Goal: Task Accomplishment & Management: Complete application form

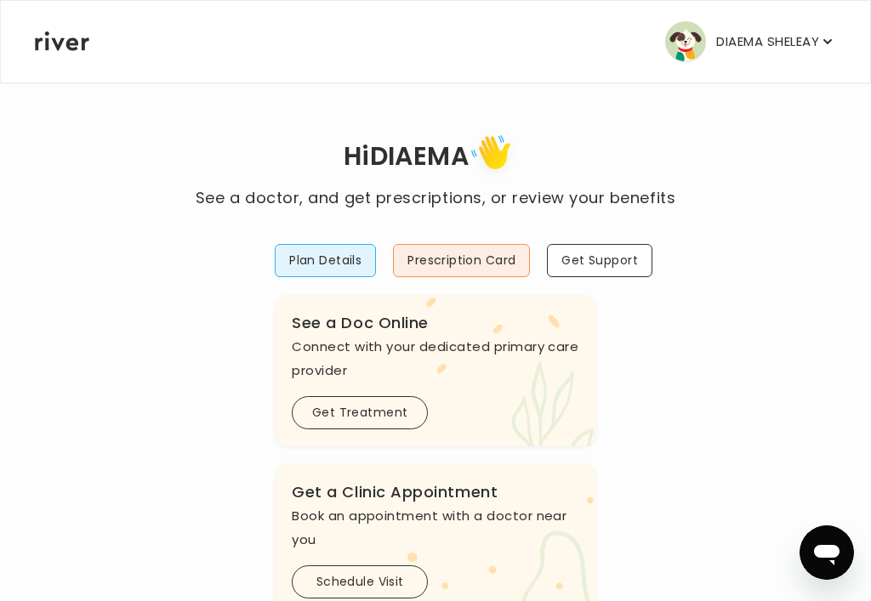
click at [561, 42] on icon "button" at bounding box center [827, 41] width 17 height 17
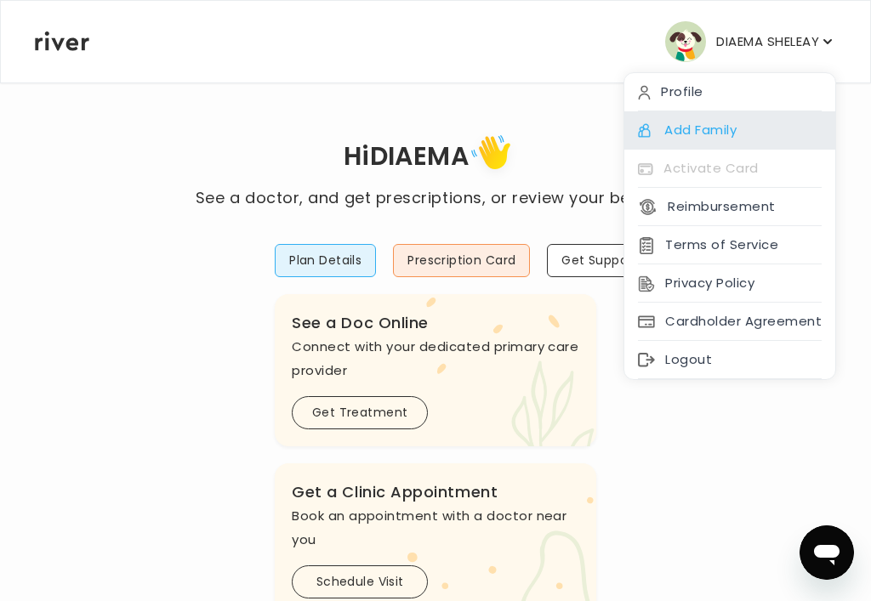
click at [561, 136] on div "Add Family" at bounding box center [729, 130] width 211 height 38
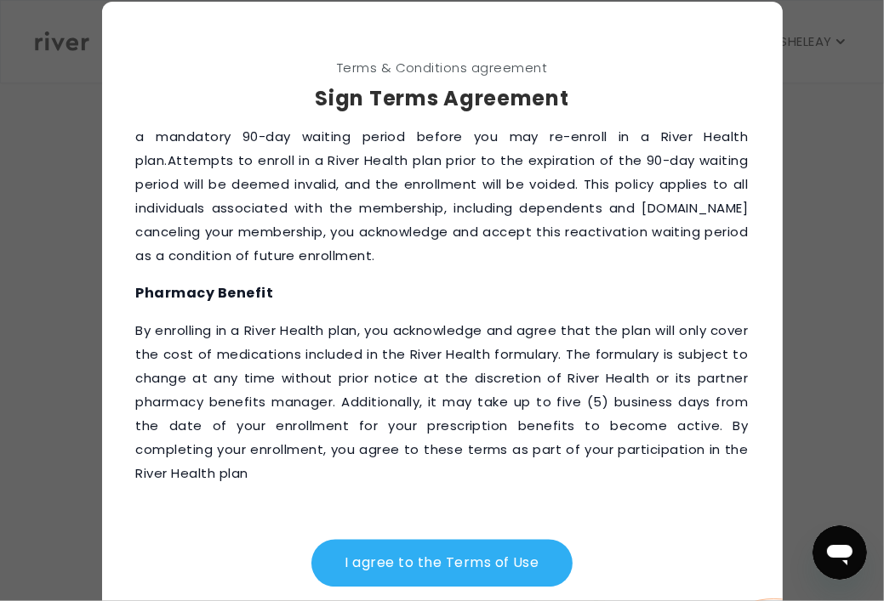
scroll to position [101, 0]
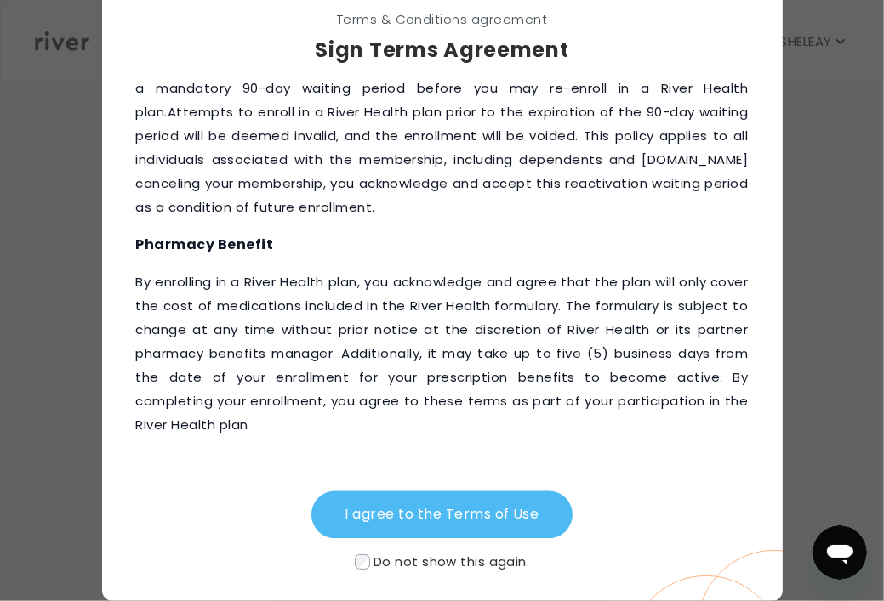
click at [371, 518] on button "I agree to the Terms of Use" at bounding box center [442, 516] width 262 height 48
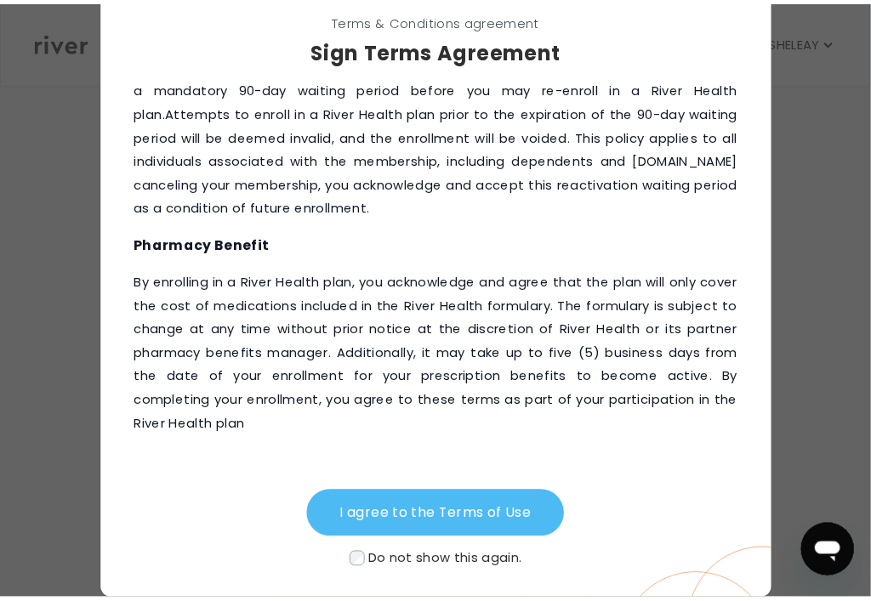
scroll to position [0, 0]
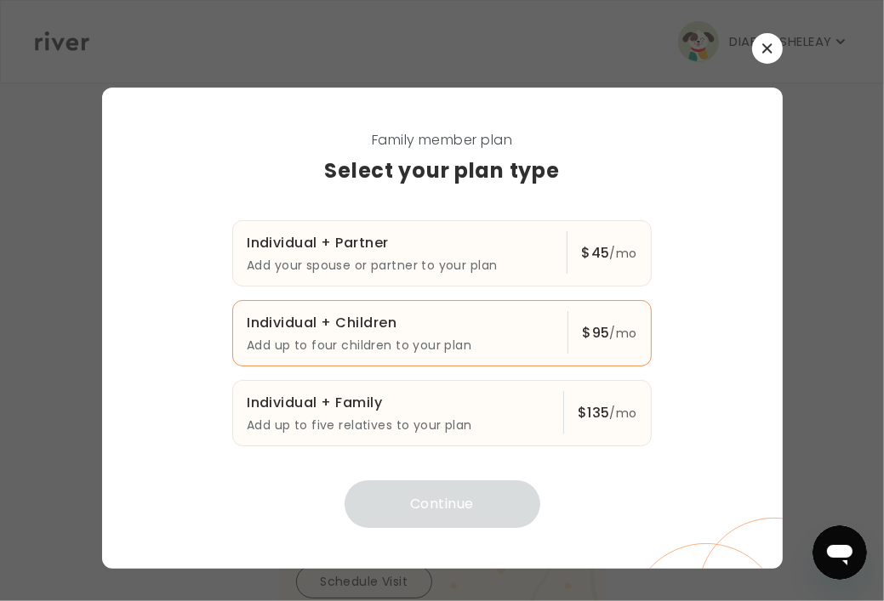
click at [329, 347] on p "Add up to four children to your plan" at bounding box center [400, 345] width 307 height 20
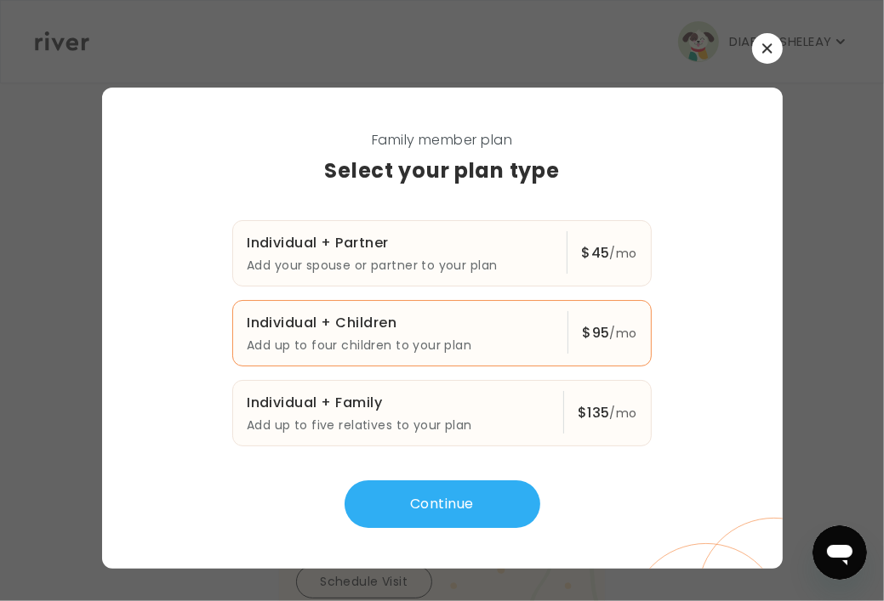
click at [402, 507] on button "Continue" at bounding box center [443, 505] width 196 height 48
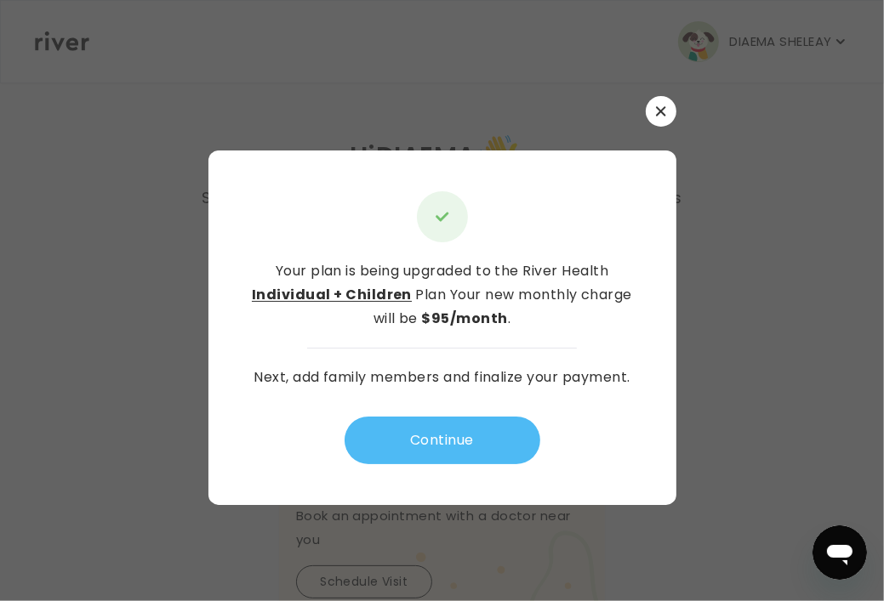
click at [407, 450] on button "Continue" at bounding box center [443, 441] width 196 height 48
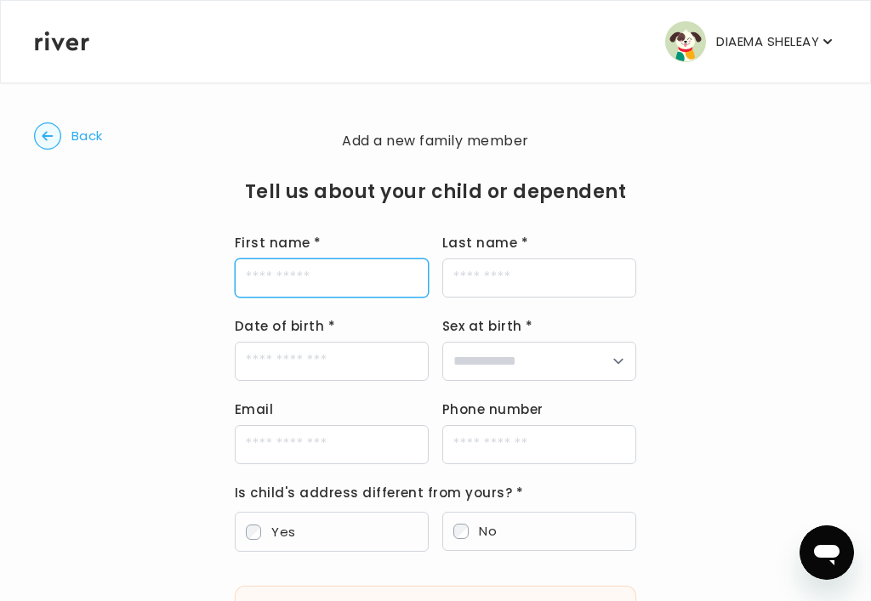
click at [381, 277] on input "First name *" at bounding box center [332, 278] width 194 height 39
type input "*****"
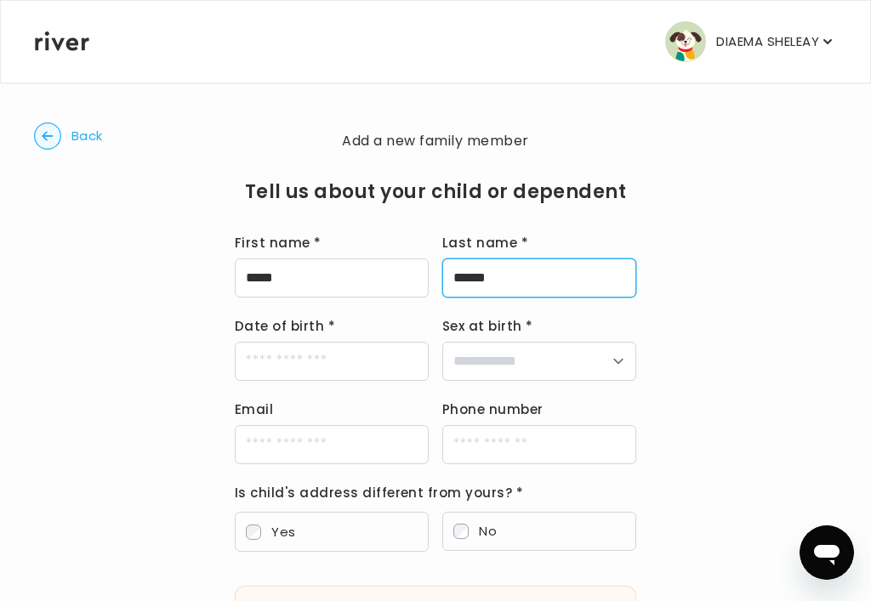
type input "******"
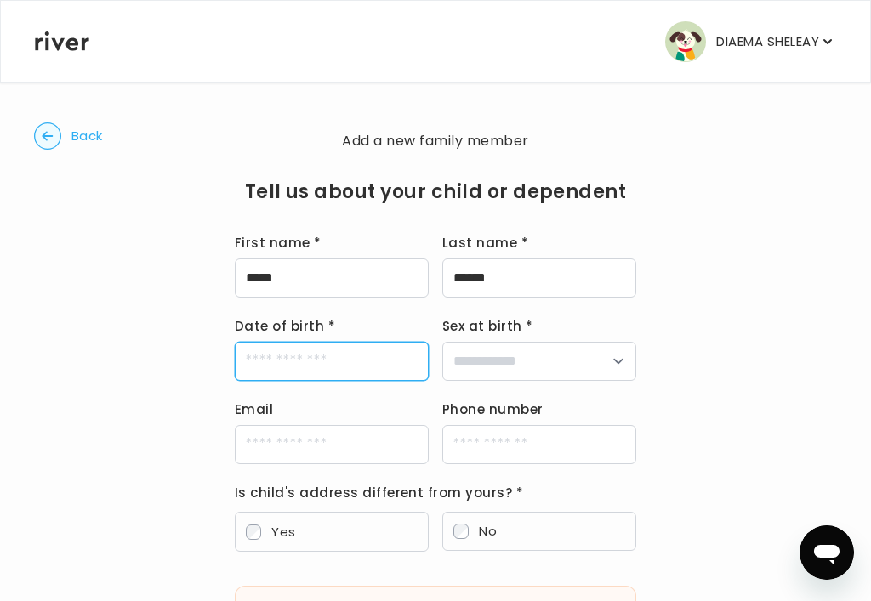
click at [289, 362] on input "Date of birth *" at bounding box center [332, 361] width 194 height 39
type input "**********"
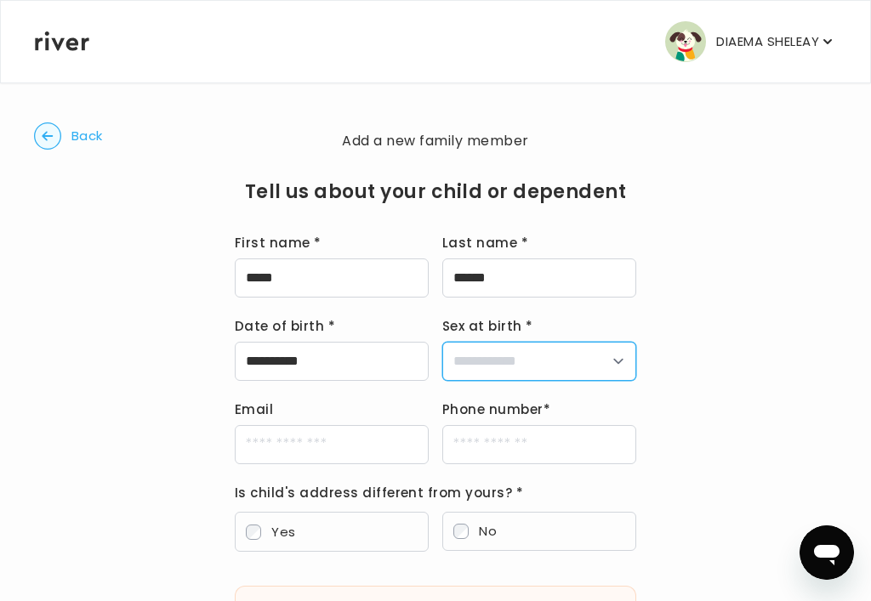
click at [561, 362] on select "**********" at bounding box center [539, 361] width 194 height 39
select select "****"
click at [442, 342] on select "**********" at bounding box center [539, 361] width 194 height 39
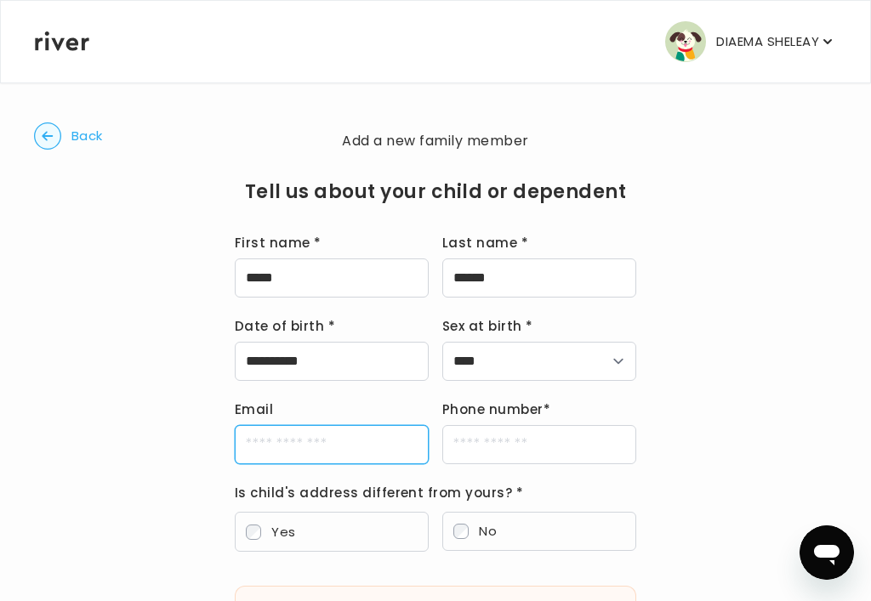
click at [358, 450] on input "Email" at bounding box center [332, 444] width 194 height 39
type input "**********"
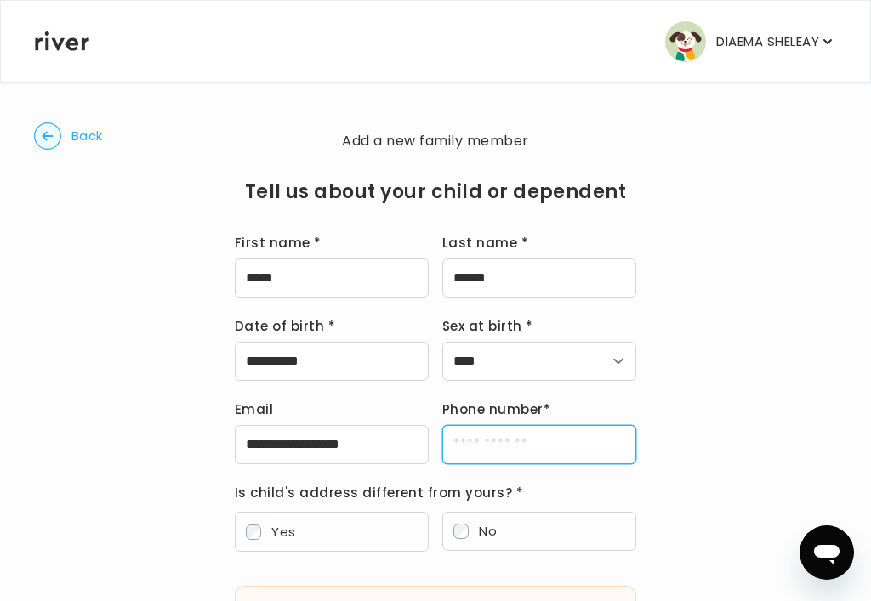
click at [524, 444] on input "Phone number *" at bounding box center [539, 444] width 194 height 39
type input "**********"
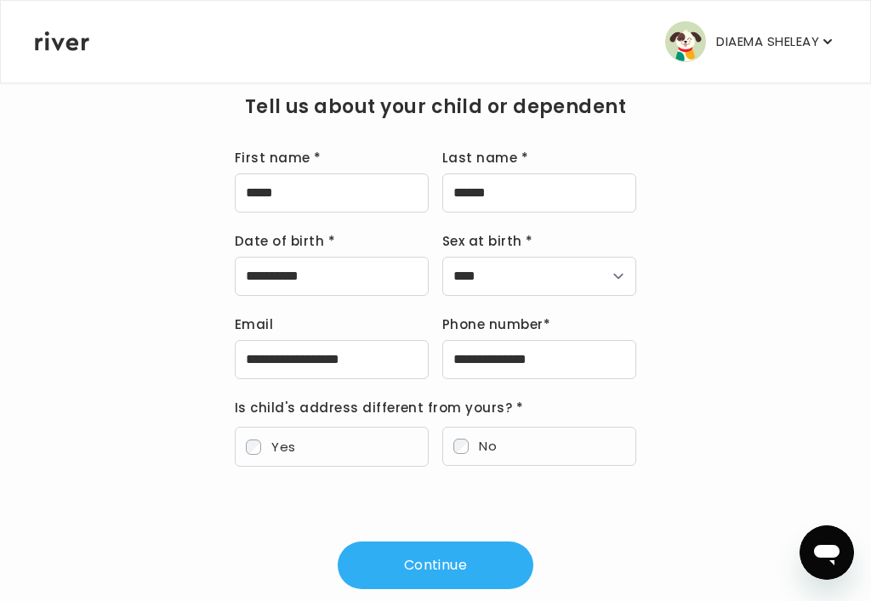
scroll to position [119, 0]
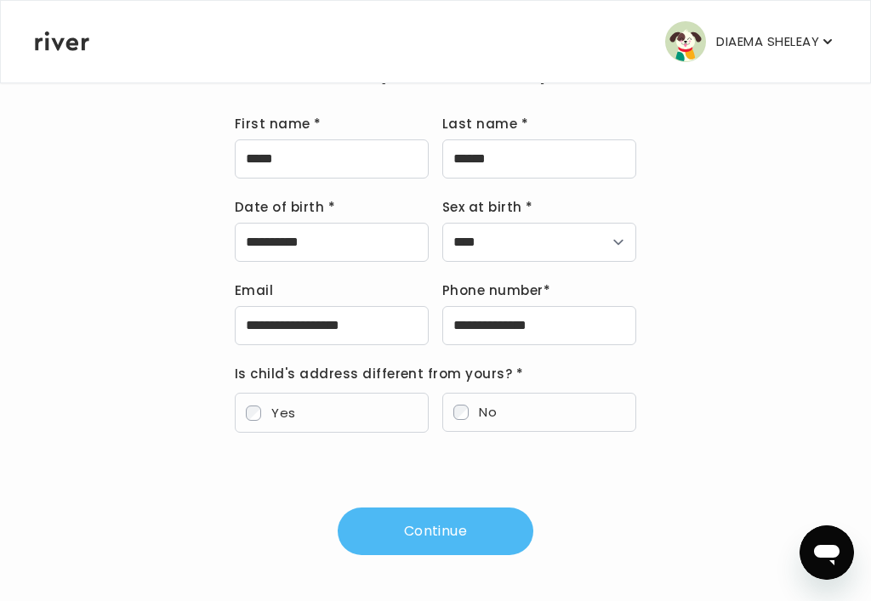
click at [487, 530] on button "Continue" at bounding box center [436, 532] width 196 height 48
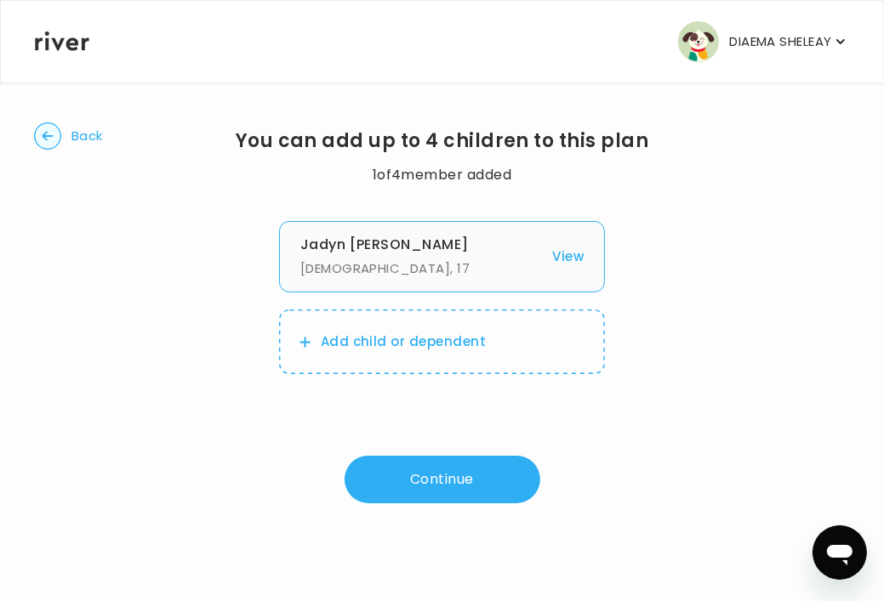
click at [433, 280] on p "Male , 17" at bounding box center [421, 269] width 242 height 24
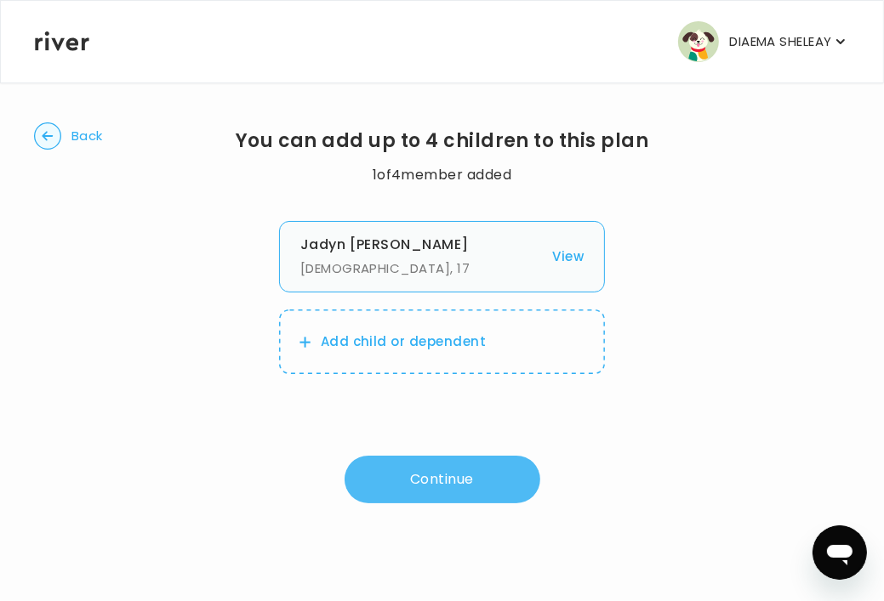
click at [496, 488] on button "Continue" at bounding box center [443, 480] width 196 height 48
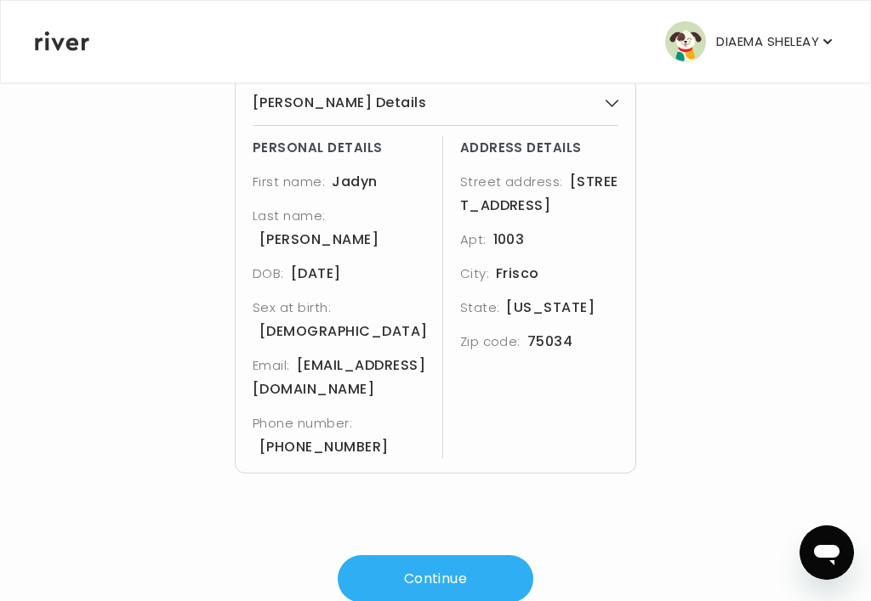
scroll to position [142, 0]
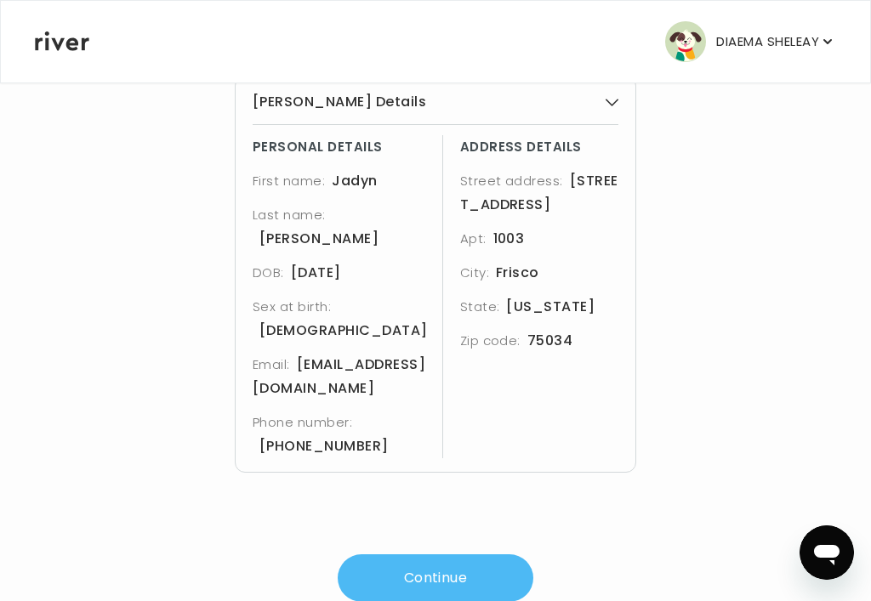
click at [457, 555] on button "Continue" at bounding box center [436, 579] width 196 height 48
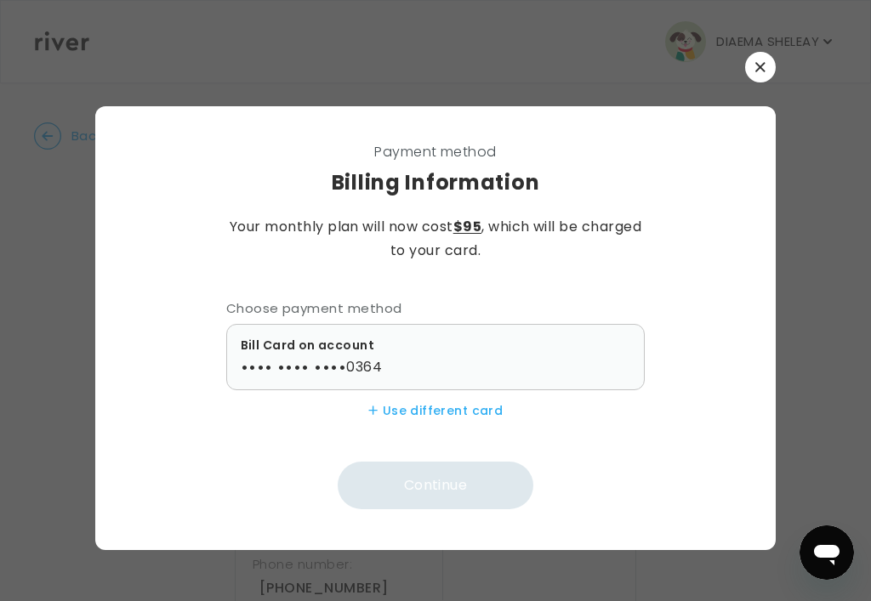
scroll to position [0, 0]
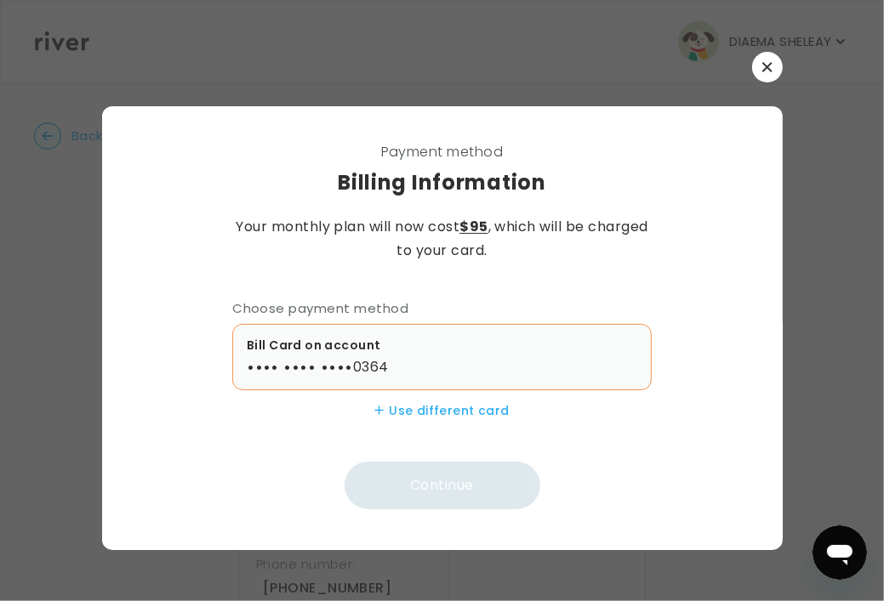
click at [487, 360] on div "•••• •••• •••• 0364" at bounding box center [442, 368] width 390 height 24
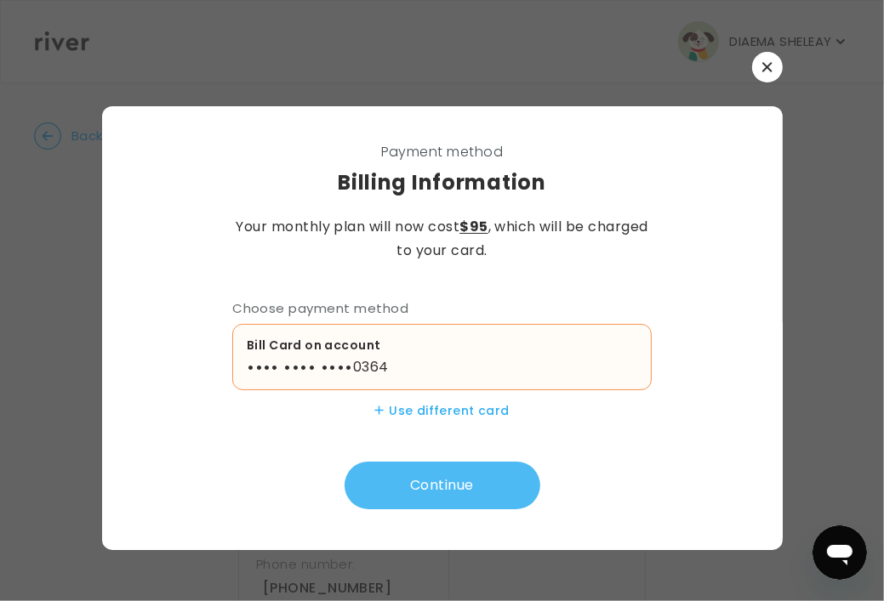
click at [510, 493] on button "Continue" at bounding box center [443, 486] width 196 height 48
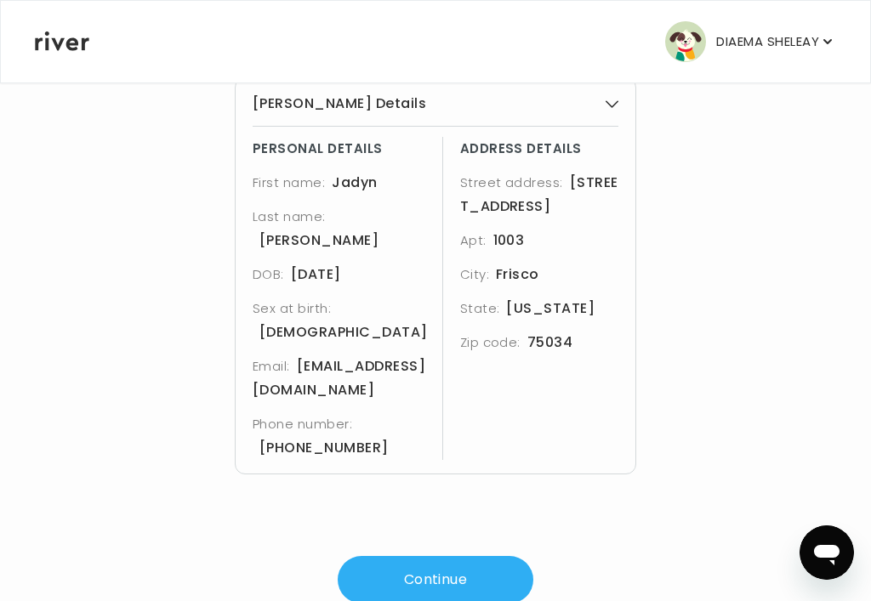
scroll to position [142, 0]
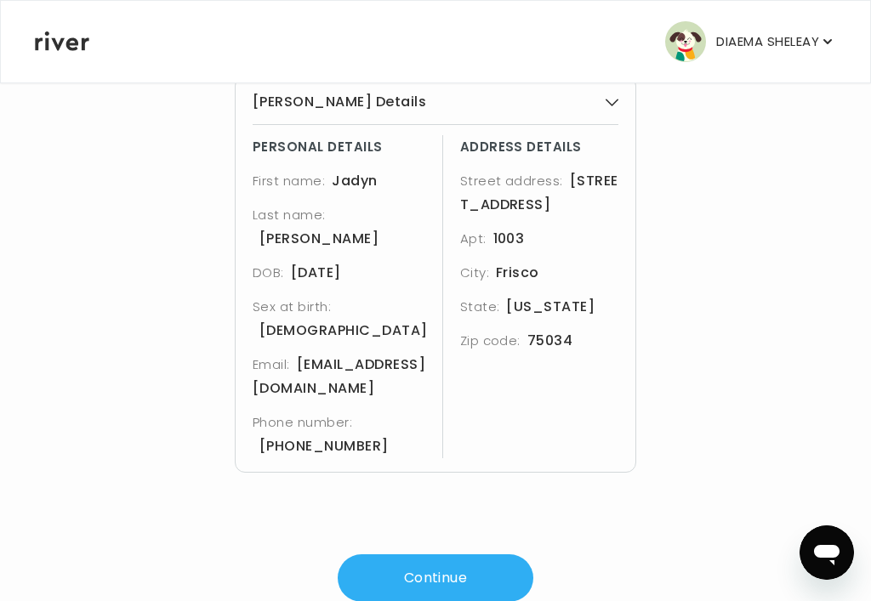
click at [561, 105] on icon "button" at bounding box center [612, 102] width 13 height 13
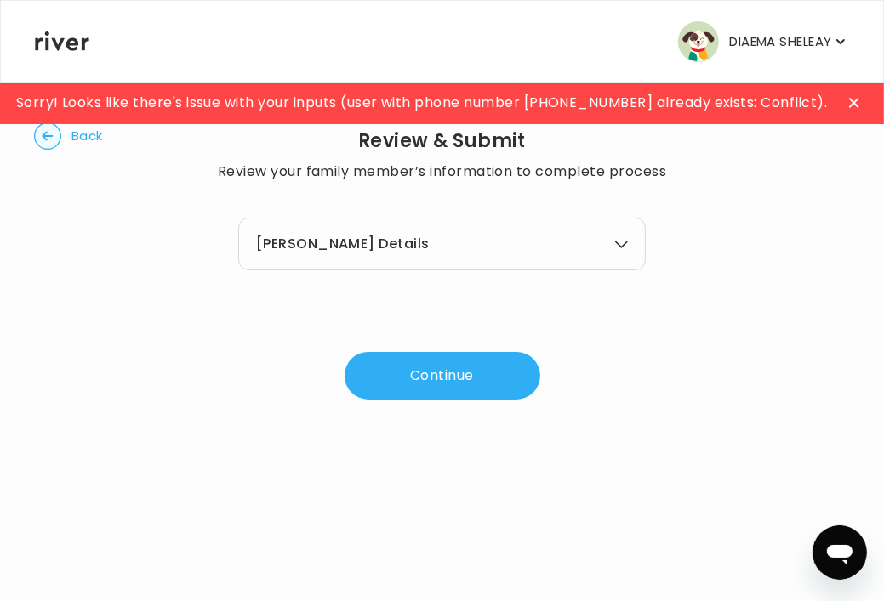
click at [561, 240] on icon "button" at bounding box center [621, 244] width 13 height 13
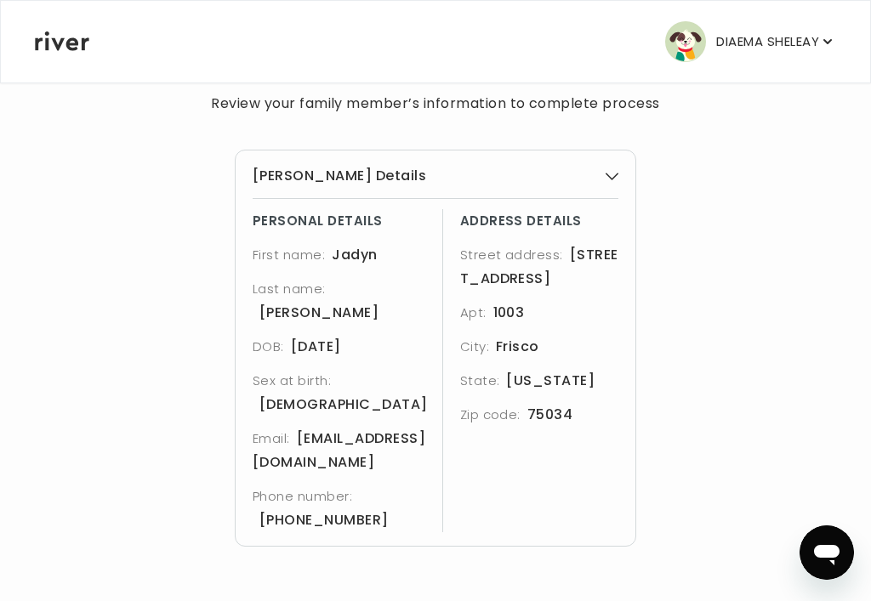
scroll to position [142, 0]
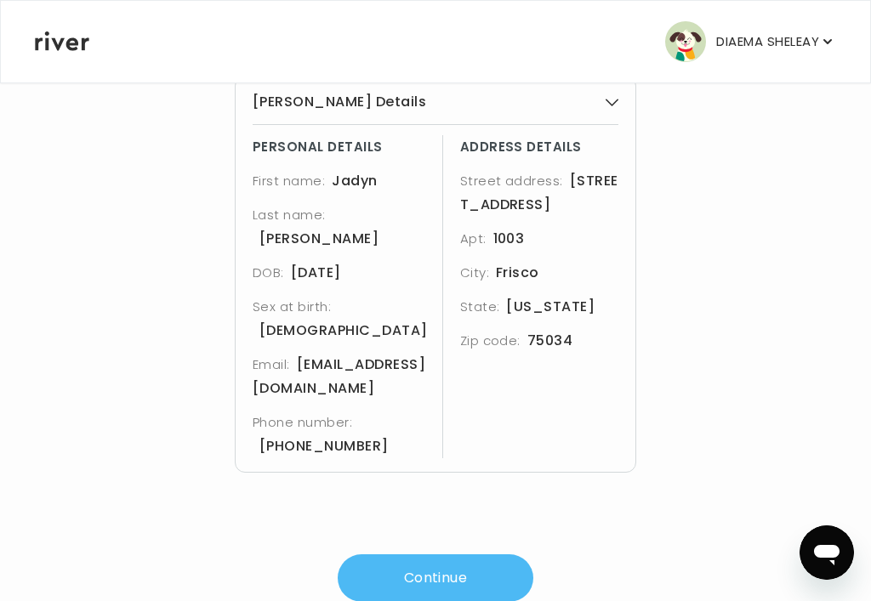
click at [408, 555] on button "Continue" at bounding box center [436, 579] width 196 height 48
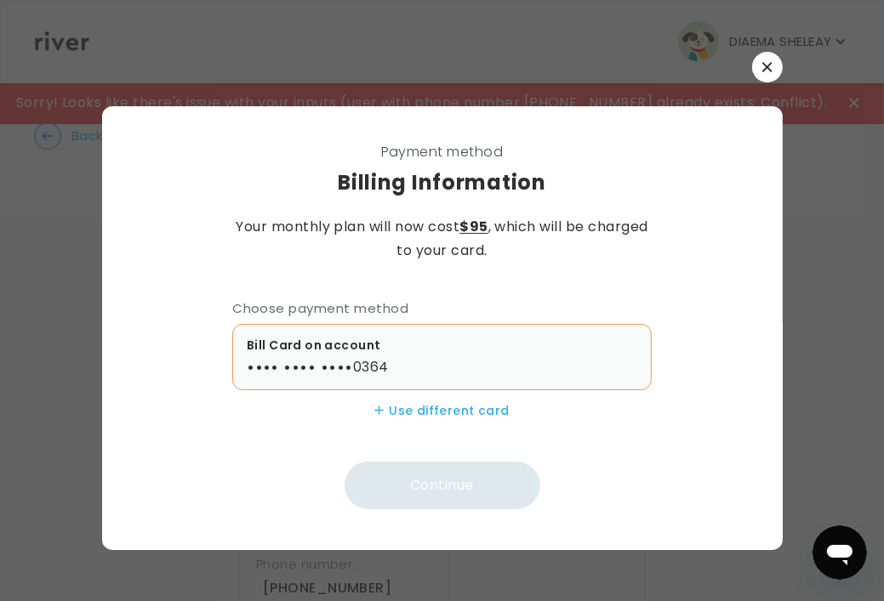
click at [438, 343] on p "Bill Card on account" at bounding box center [442, 345] width 390 height 20
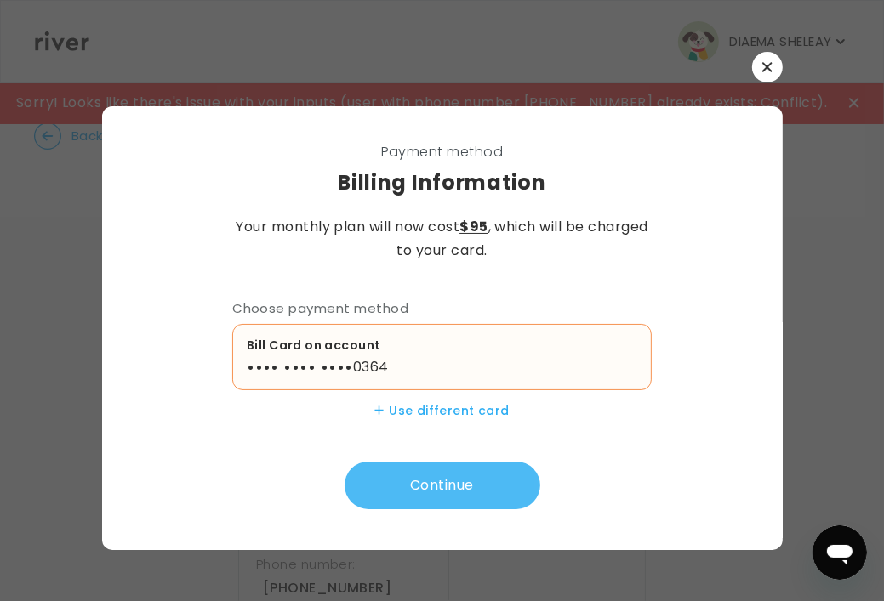
click at [447, 478] on button "Continue" at bounding box center [443, 486] width 196 height 48
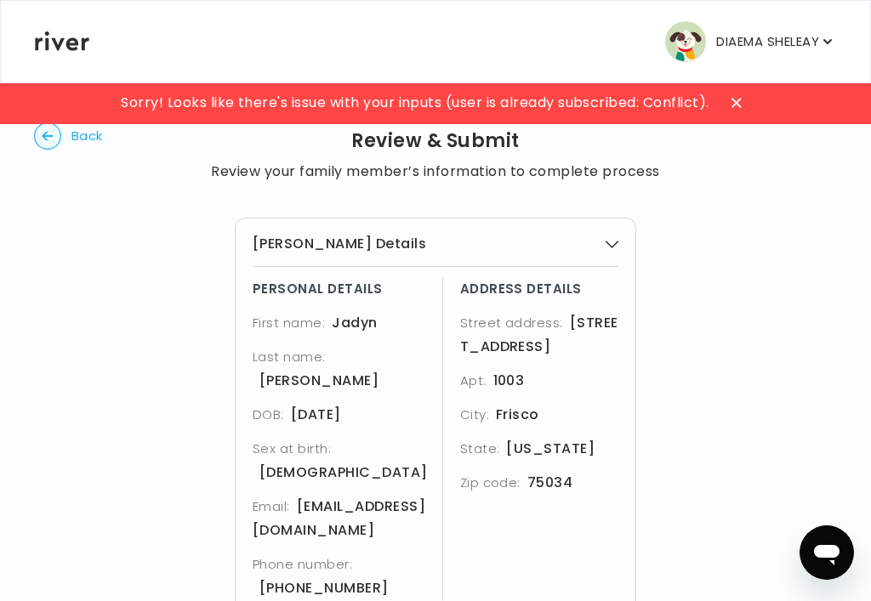
click at [77, 130] on span "Back" at bounding box center [86, 136] width 31 height 24
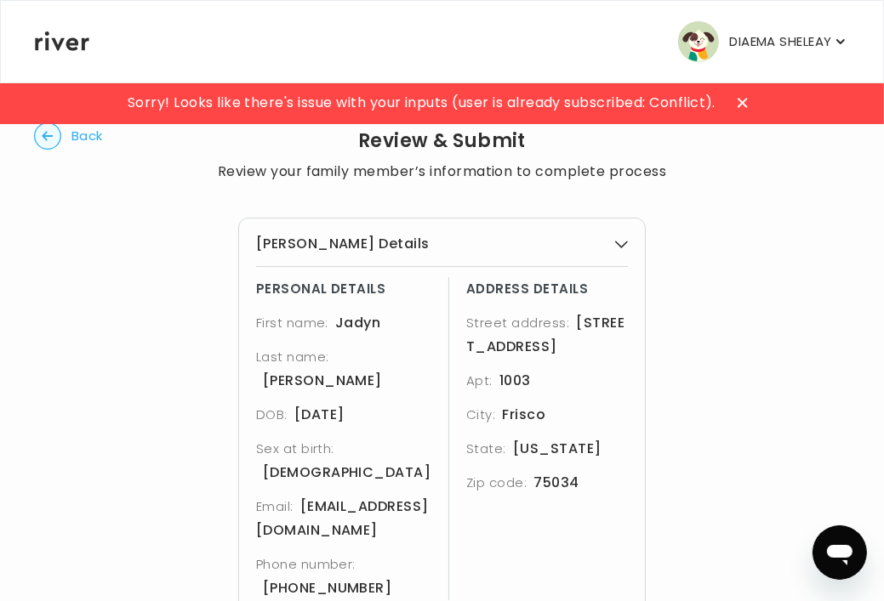
select select "**"
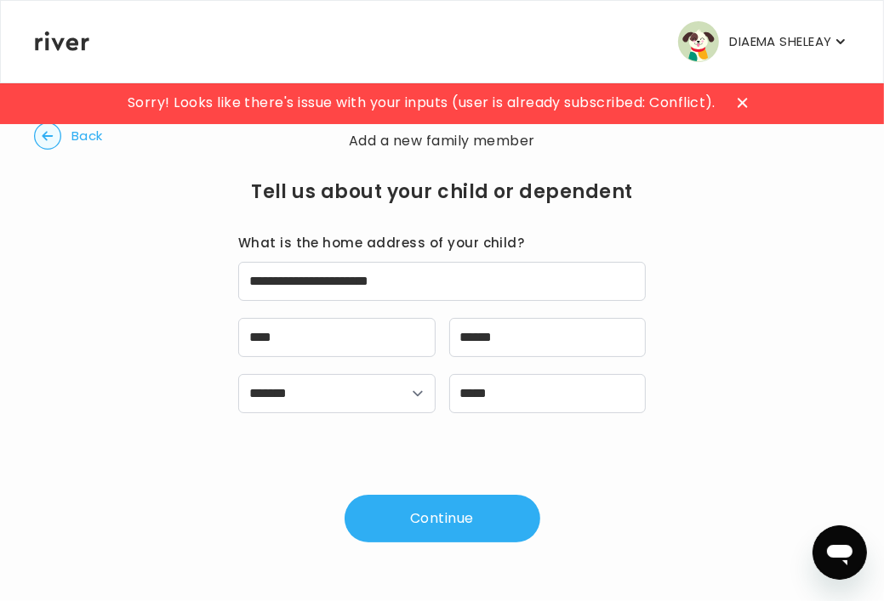
click at [77, 130] on span "Back" at bounding box center [86, 136] width 31 height 24
select select "****"
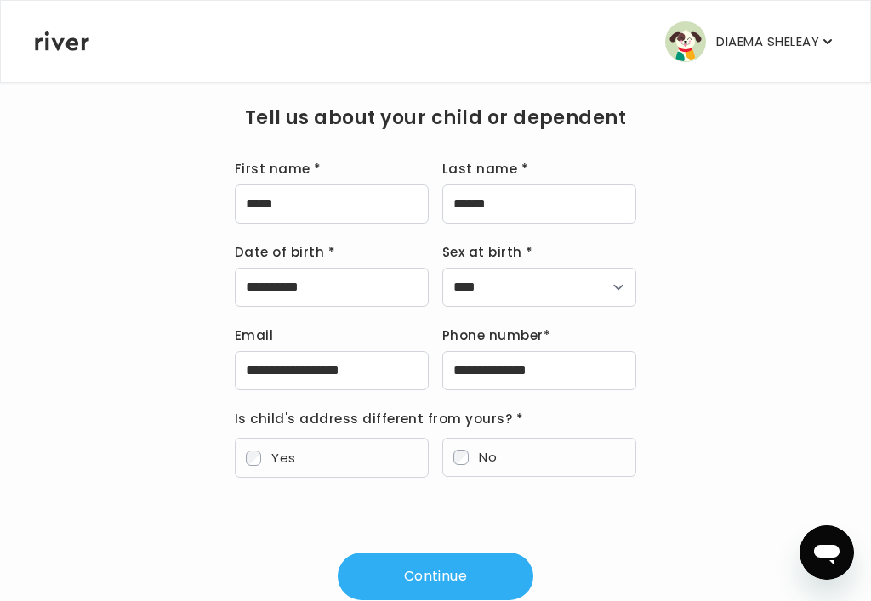
scroll to position [34, 0]
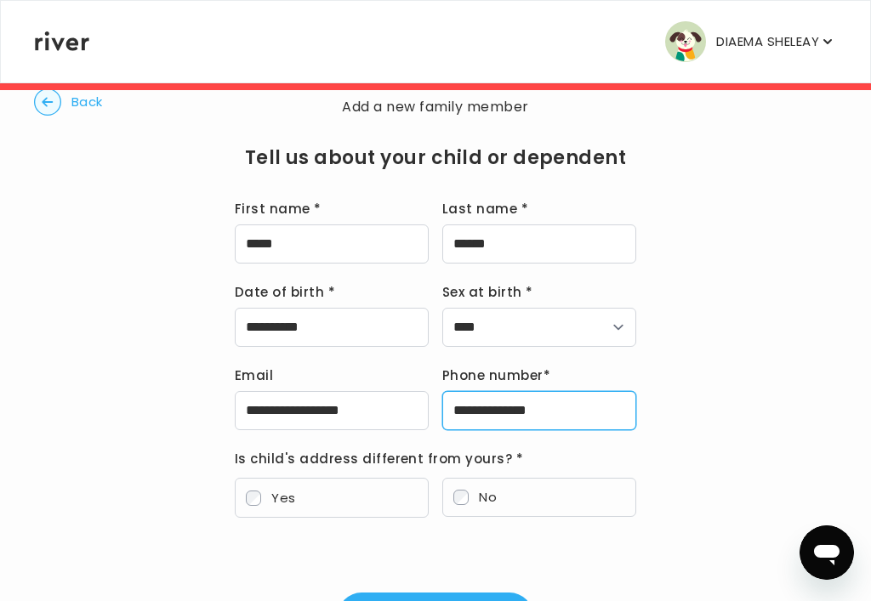
drag, startPoint x: 573, startPoint y: 409, endPoint x: 408, endPoint y: 397, distance: 164.6
click at [408, 397] on div "**********" at bounding box center [436, 397] width 402 height 66
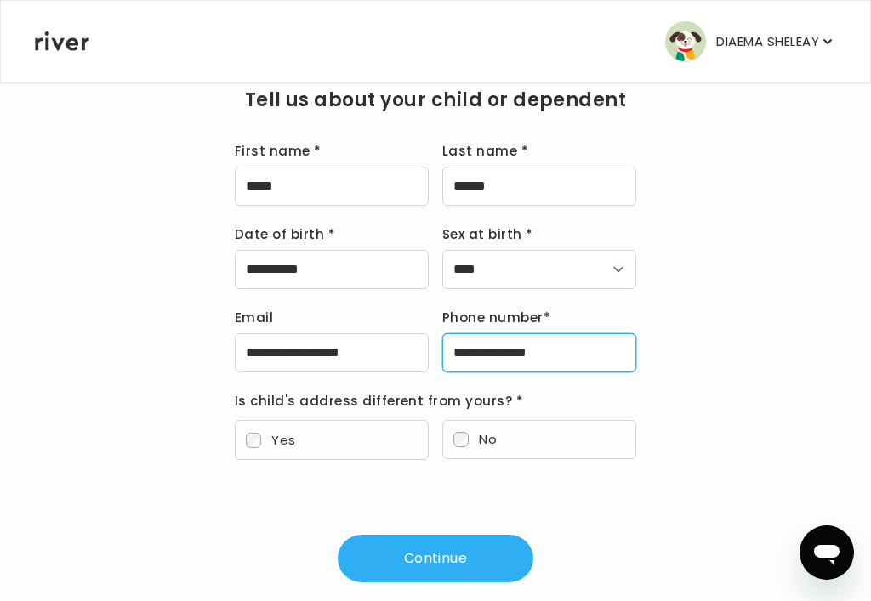
scroll to position [119, 0]
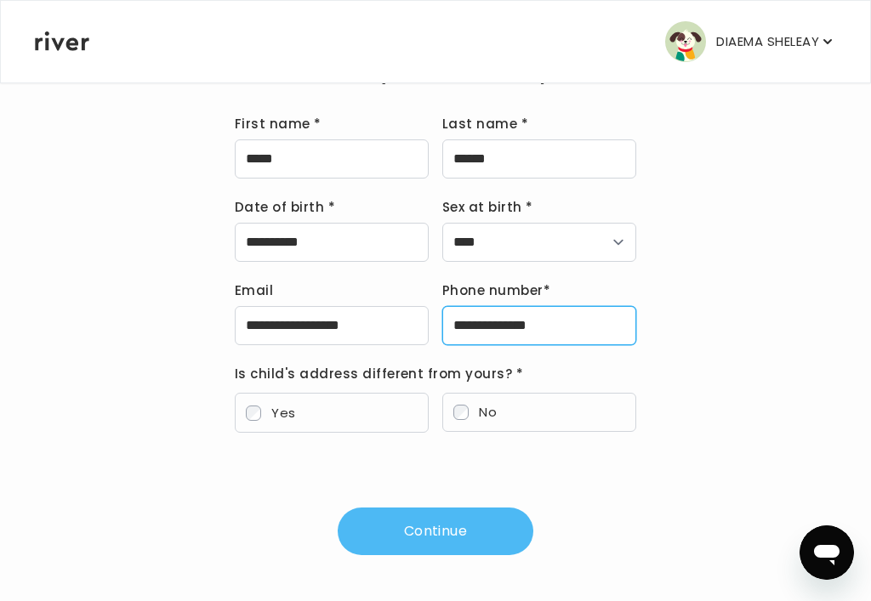
type input "**********"
click at [518, 521] on button "Continue" at bounding box center [436, 532] width 196 height 48
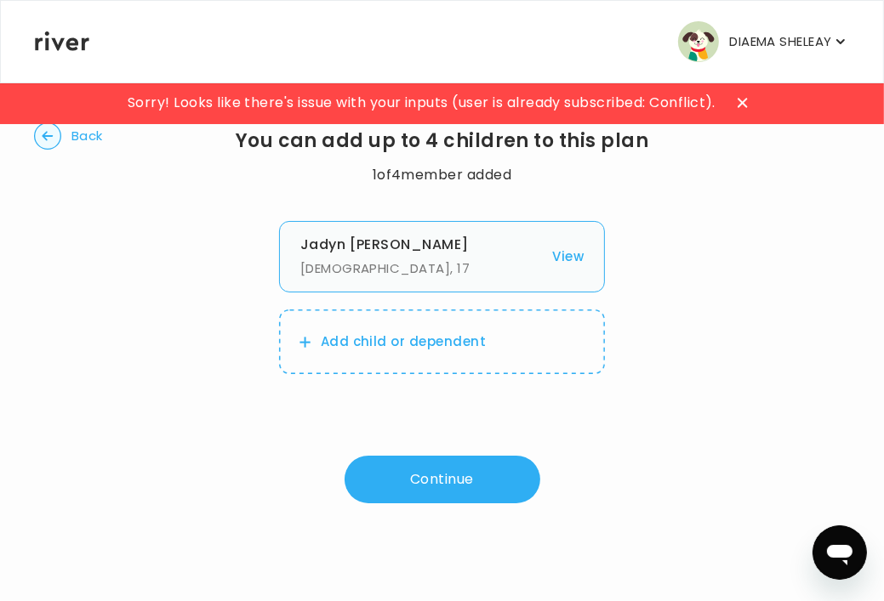
click at [466, 271] on p "Male , 17" at bounding box center [421, 269] width 242 height 24
click at [456, 276] on p "Male , 17" at bounding box center [421, 269] width 242 height 24
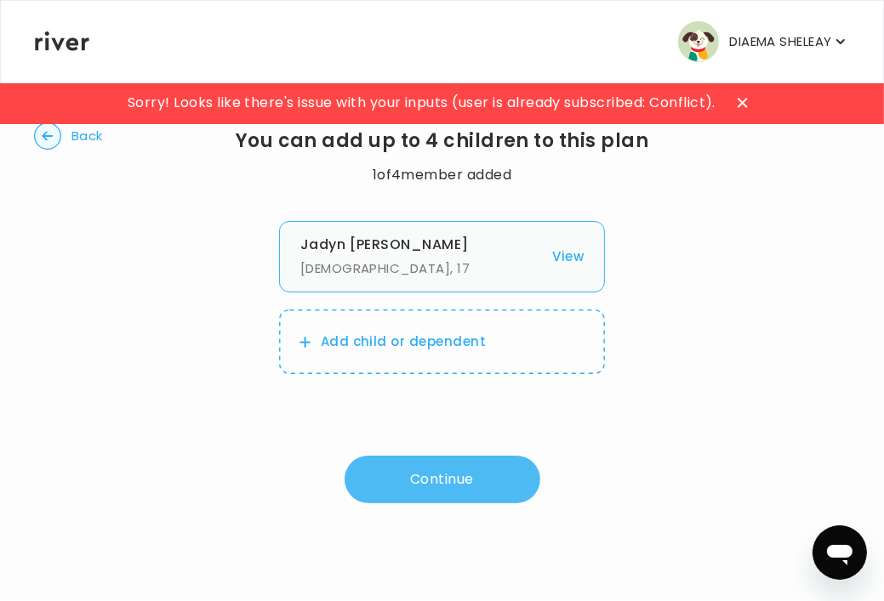
click at [456, 495] on button "Continue" at bounding box center [443, 480] width 196 height 48
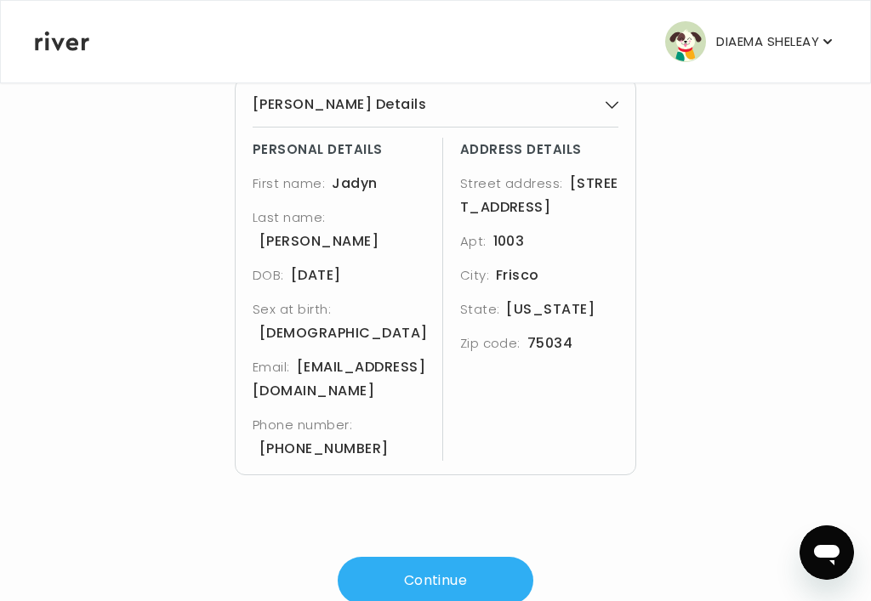
scroll to position [142, 0]
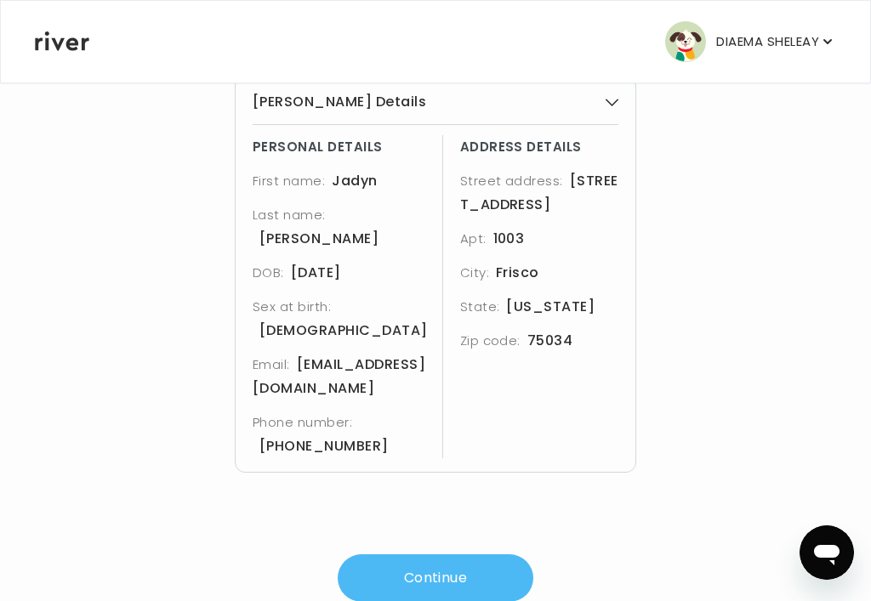
click at [453, 555] on button "Continue" at bounding box center [436, 579] width 196 height 48
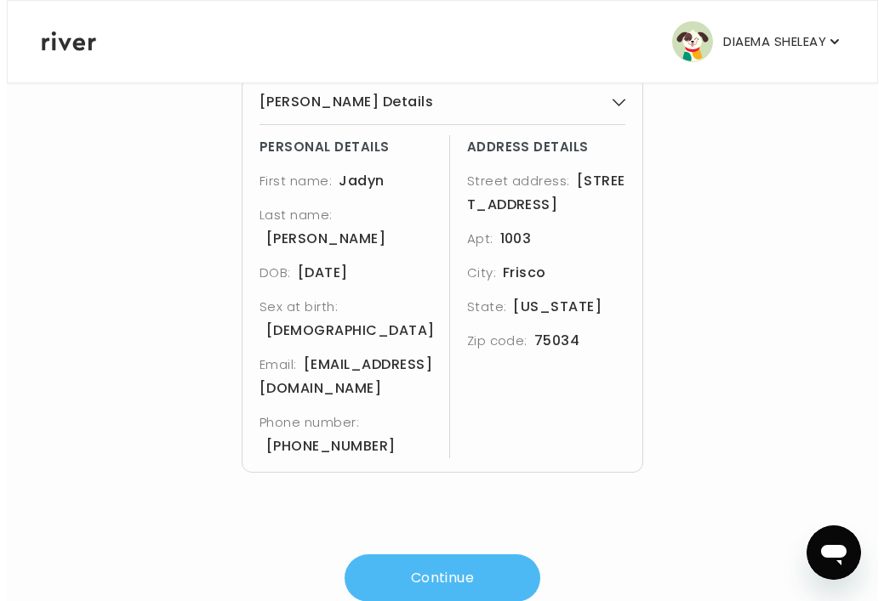
scroll to position [0, 0]
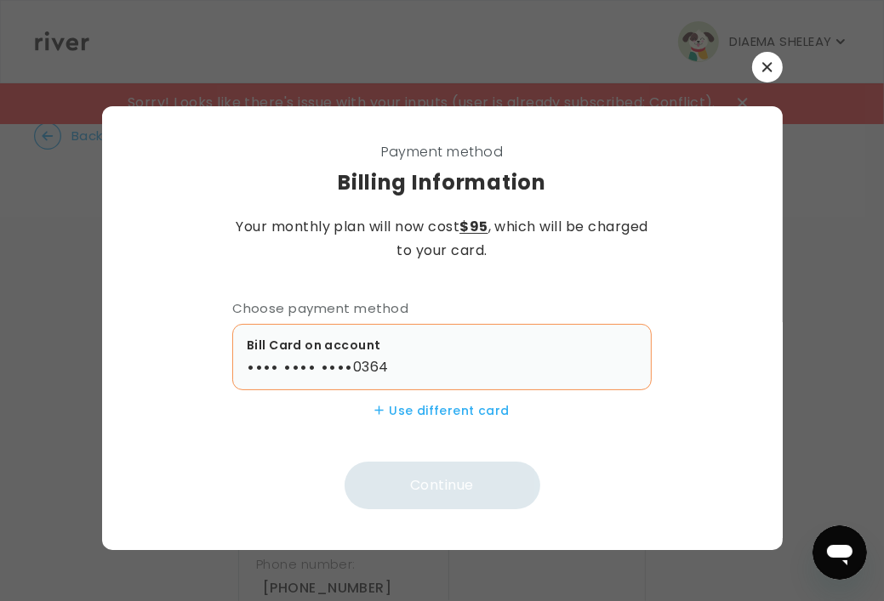
click at [466, 351] on p "Bill Card on account" at bounding box center [442, 345] width 390 height 20
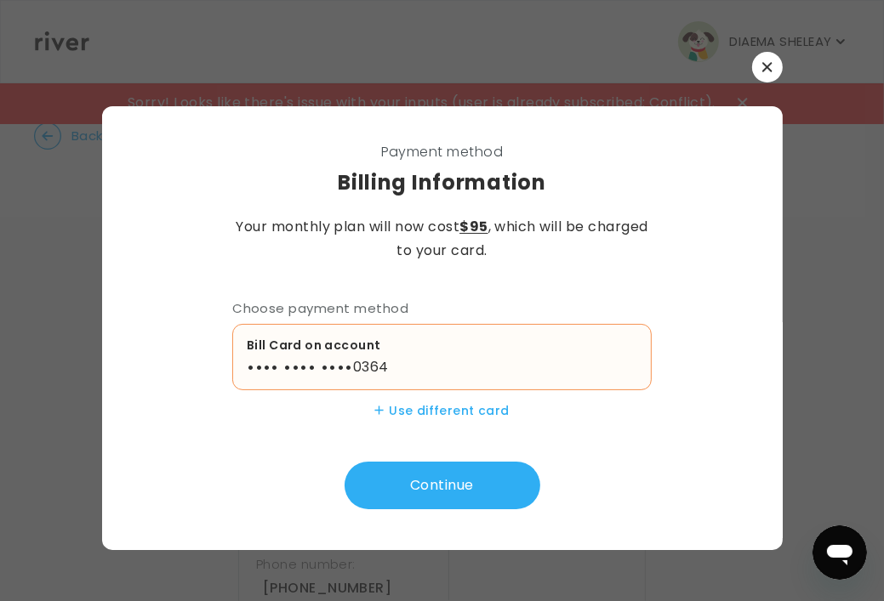
click at [449, 481] on button "Continue" at bounding box center [443, 486] width 196 height 48
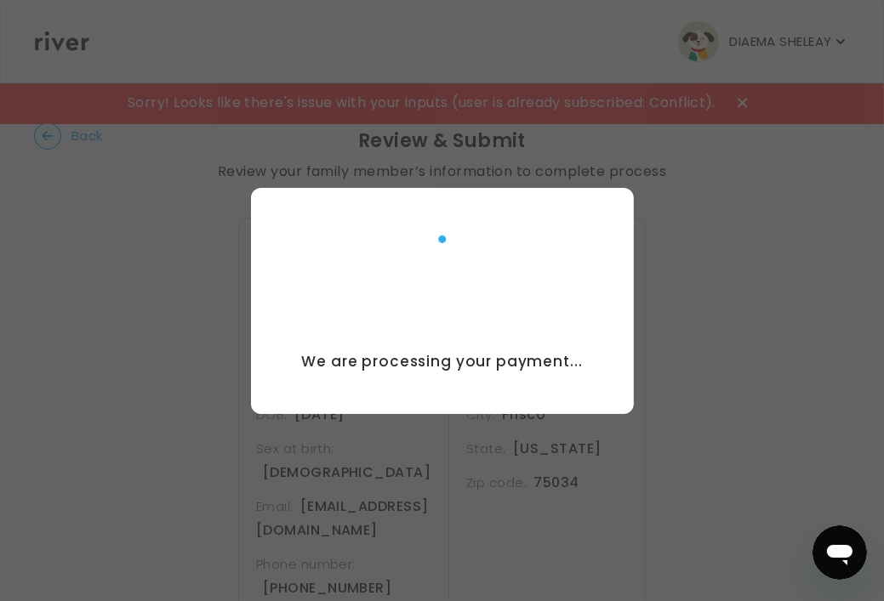
click at [464, 105] on div at bounding box center [442, 300] width 884 height 601
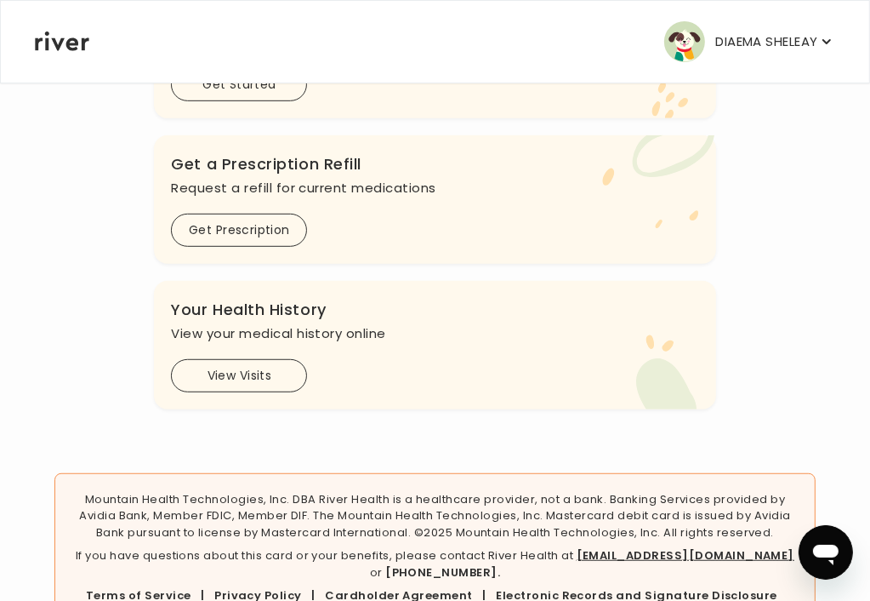
scroll to position [712, 0]
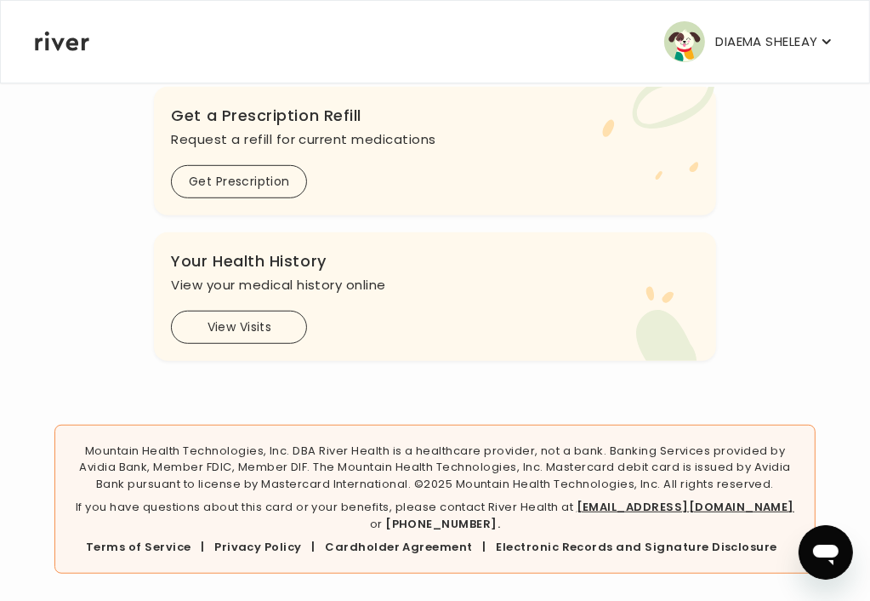
click at [447, 299] on div ".cls-1 { fill: #ffe0ae; } .cls-2 { fill: #eaefd8; } Your Health History View yo…" at bounding box center [434, 296] width 561 height 128
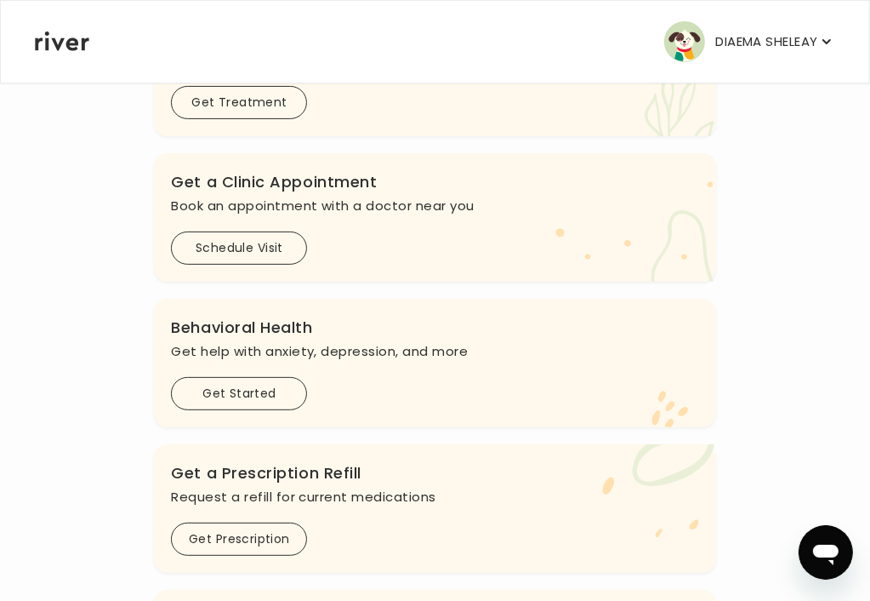
scroll to position [0, 0]
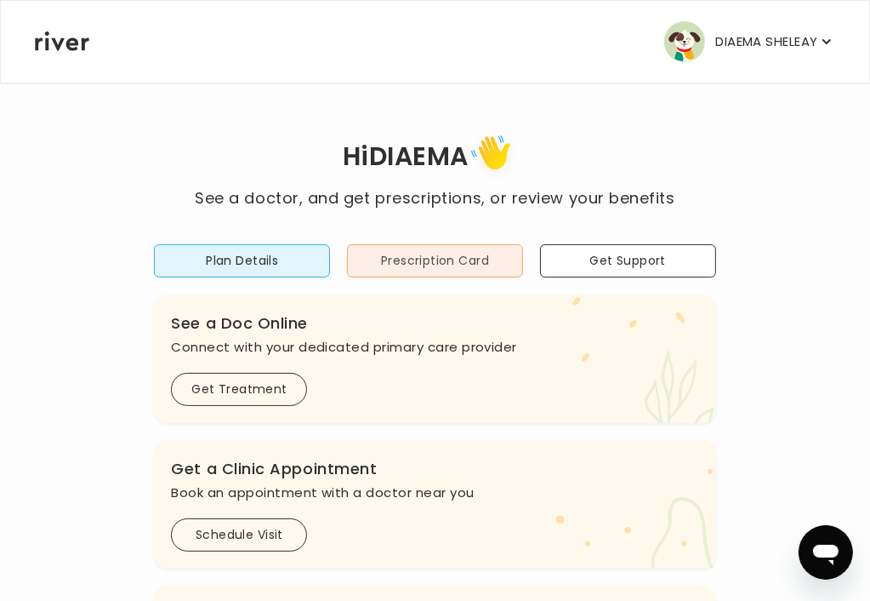
click at [408, 252] on button "Prescription Card" at bounding box center [435, 260] width 176 height 33
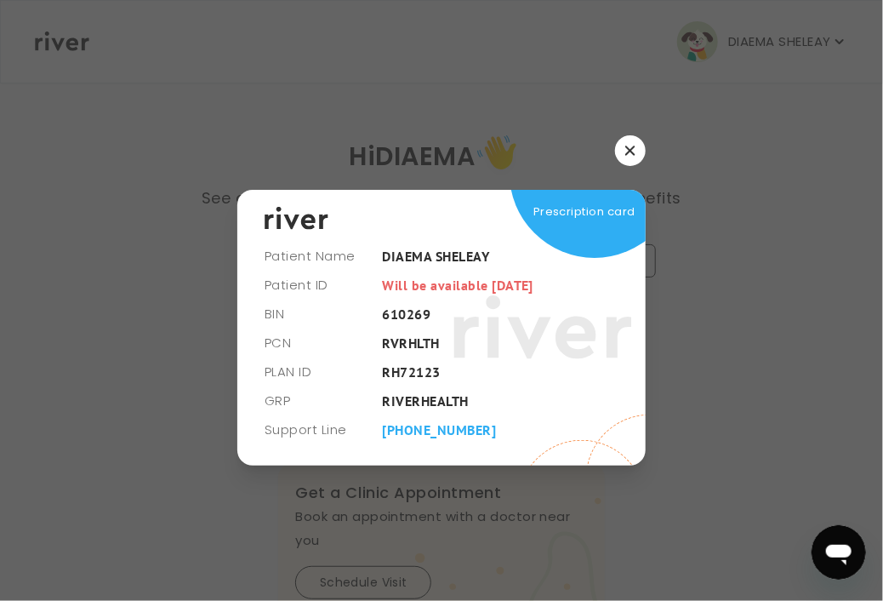
click at [171, 333] on div at bounding box center [441, 300] width 883 height 601
click at [560, 152] on icon "button" at bounding box center [630, 150] width 10 height 10
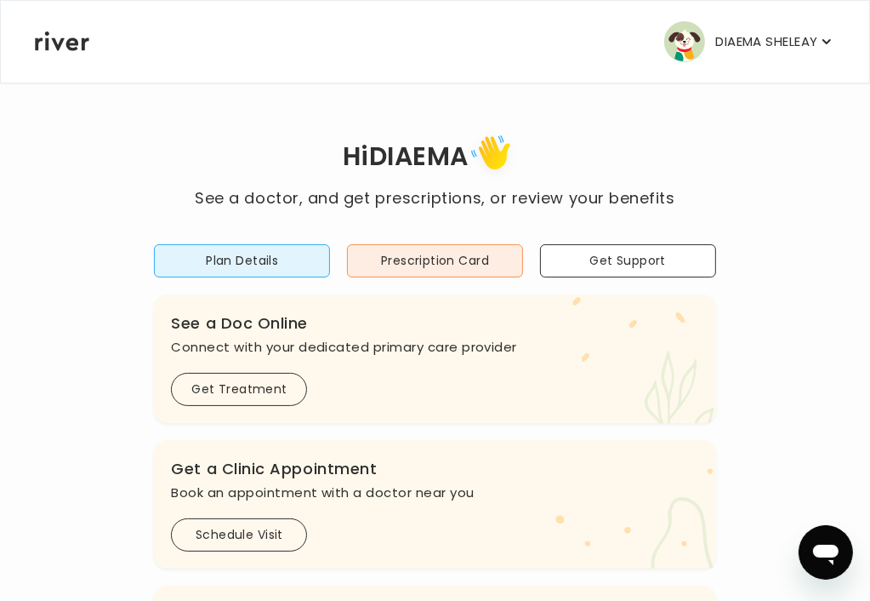
click at [560, 47] on icon "button" at bounding box center [826, 41] width 17 height 17
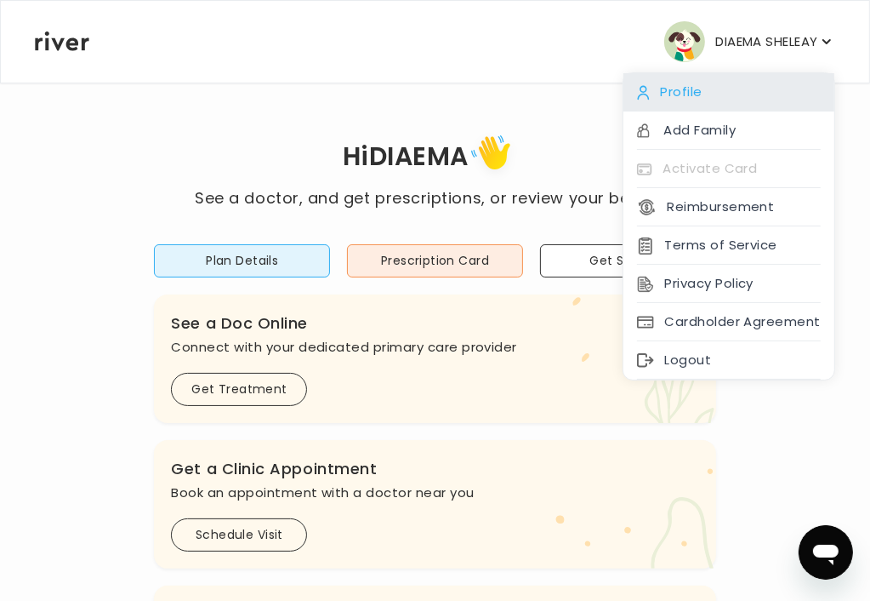
click at [560, 96] on div "Profile" at bounding box center [729, 92] width 211 height 38
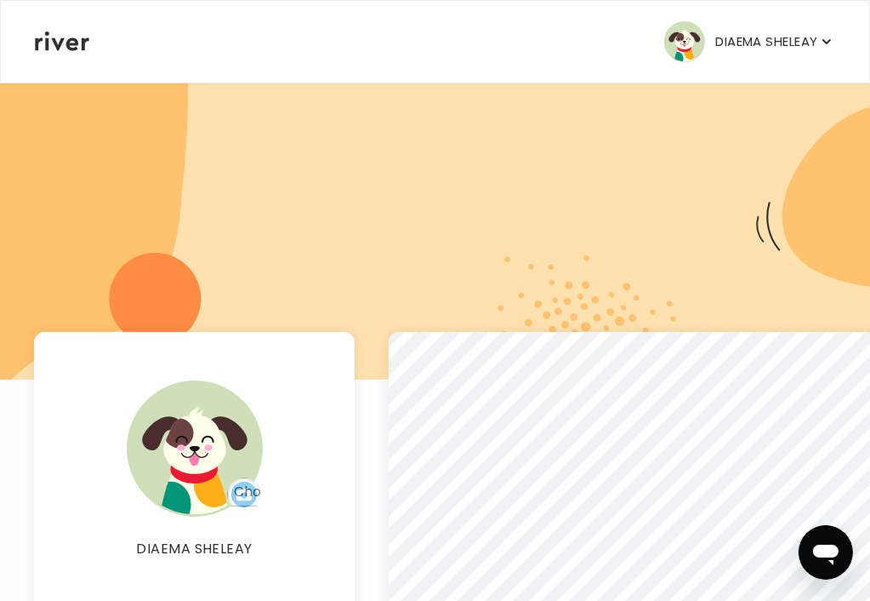
scroll to position [170, 0]
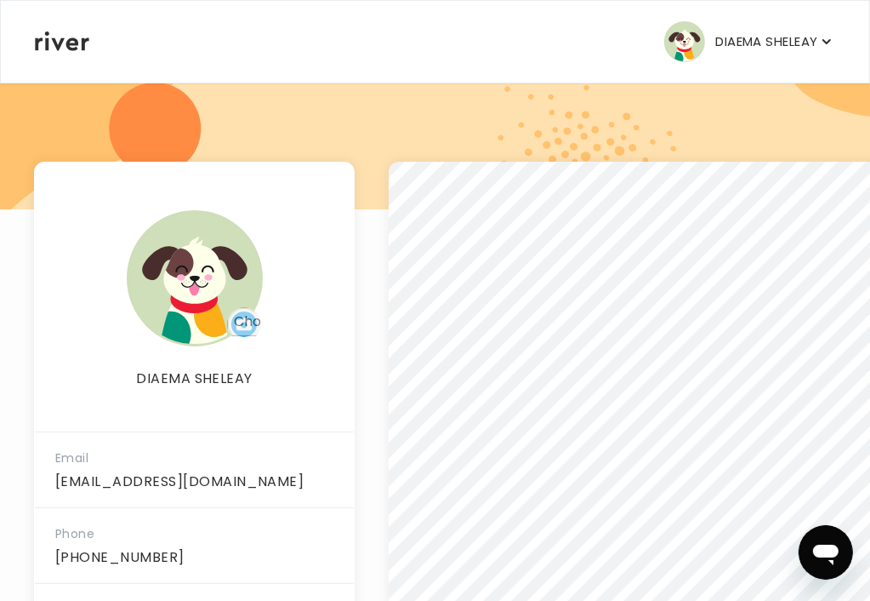
click at [59, 33] on icon at bounding box center [62, 41] width 54 height 20
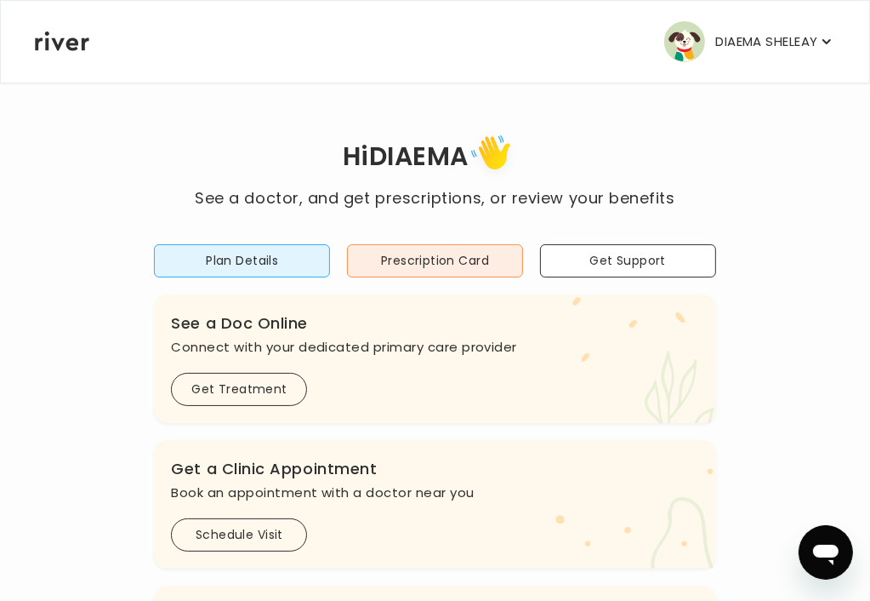
click at [560, 48] on icon "button" at bounding box center [826, 41] width 17 height 17
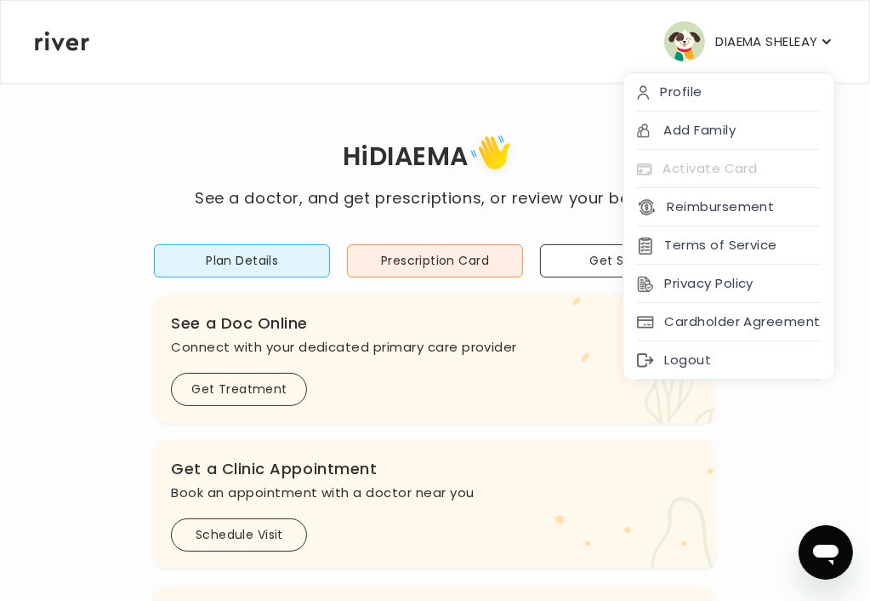
click at [256, 117] on div "Hi DIAEMA See a doctor, and get prescriptions, or review your benefits Plan Det…" at bounding box center [435, 567] width 802 height 971
